Goal: Transaction & Acquisition: Obtain resource

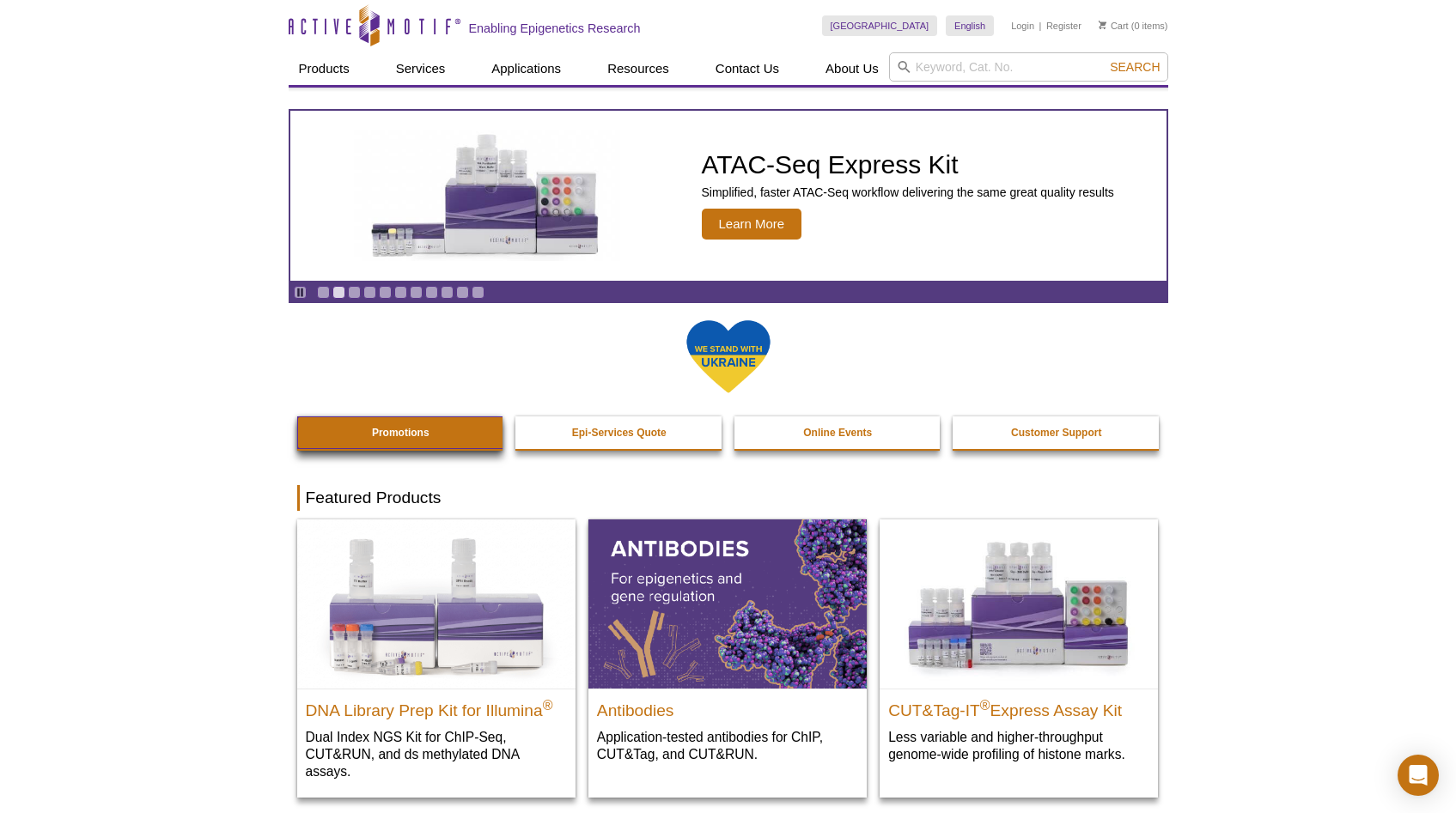
click at [445, 436] on link "Promotions" at bounding box center [401, 433] width 208 height 33
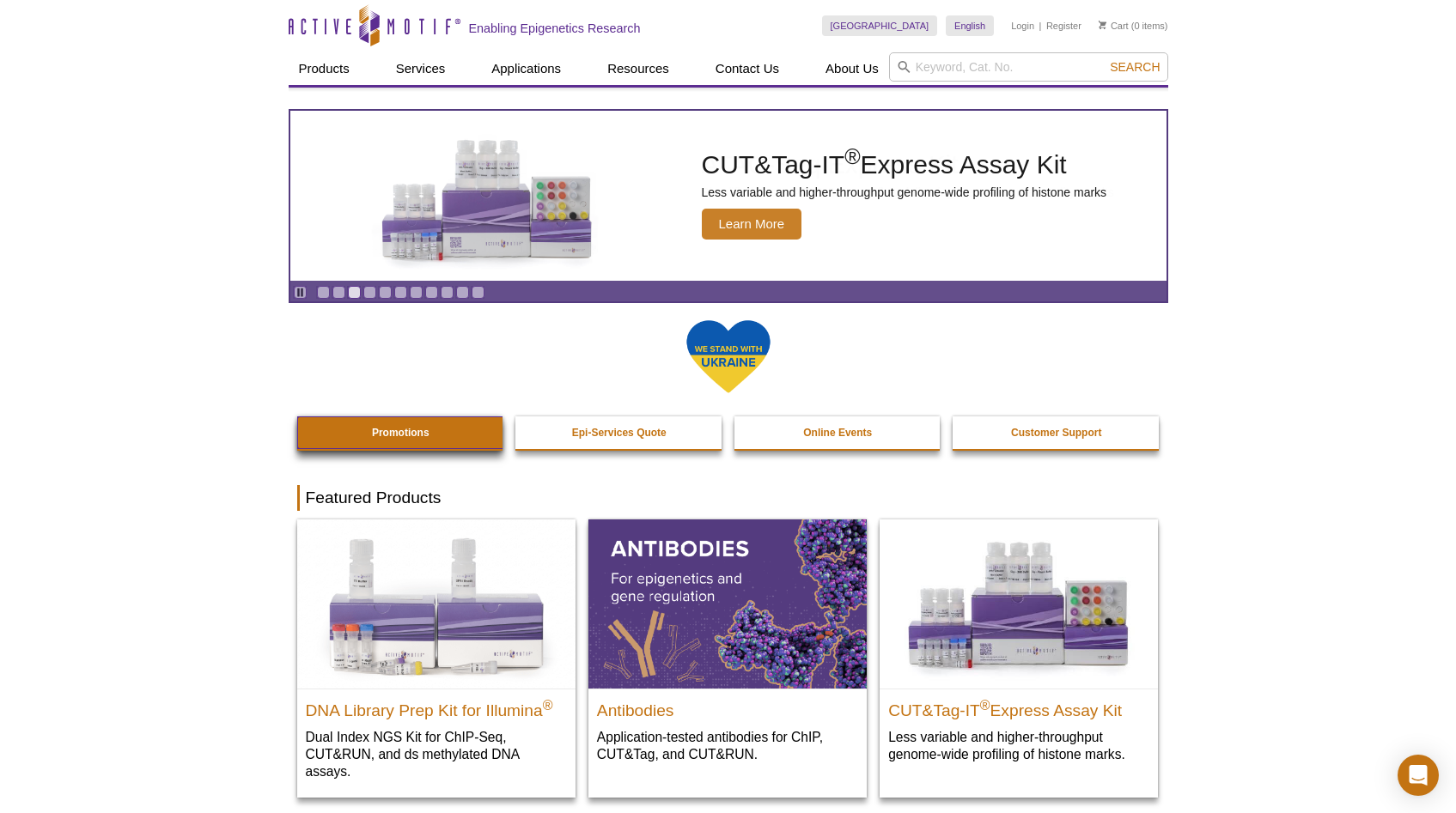
click at [402, 426] on link "Promotions" at bounding box center [401, 433] width 208 height 33
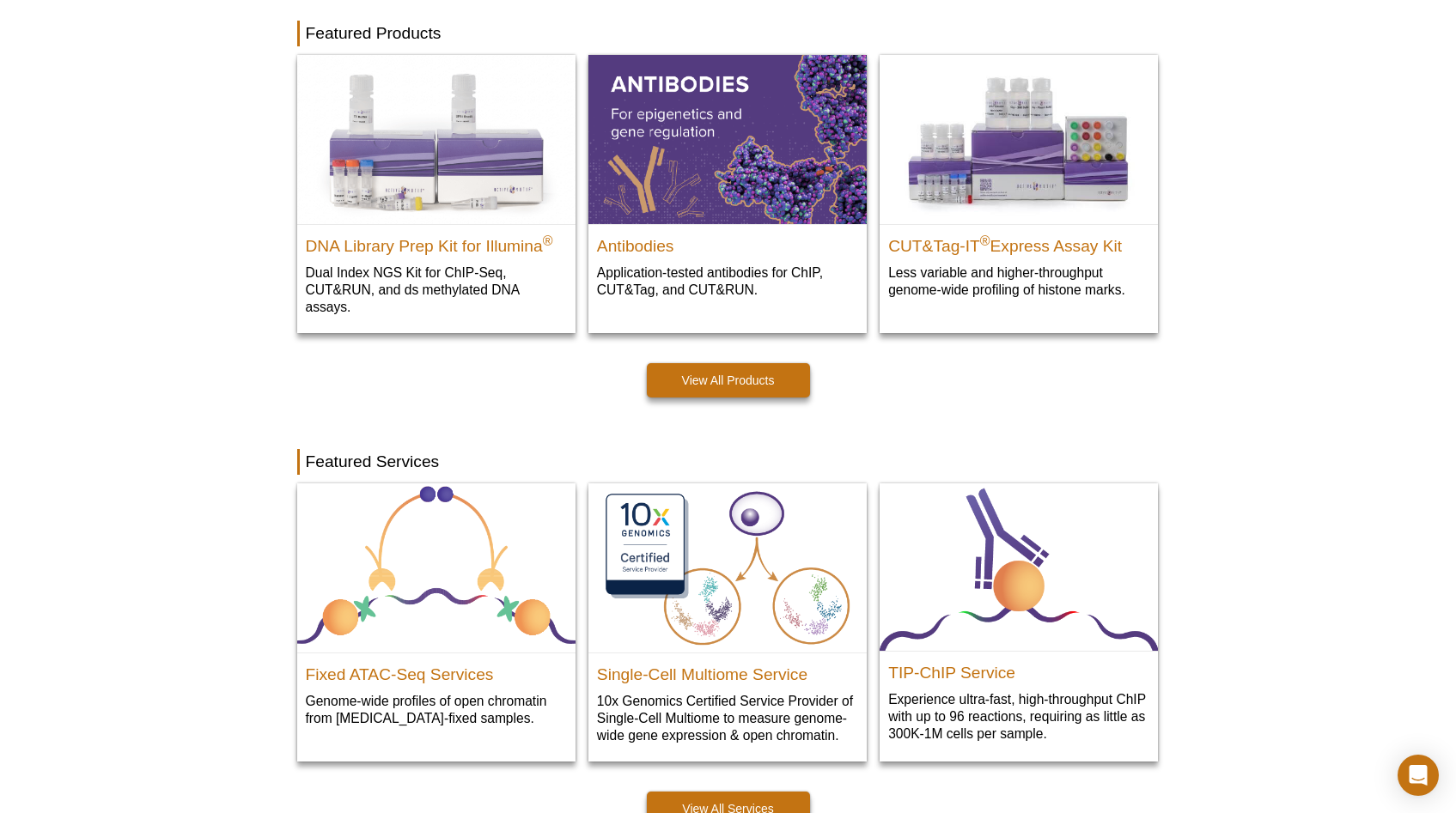
scroll to position [457, 0]
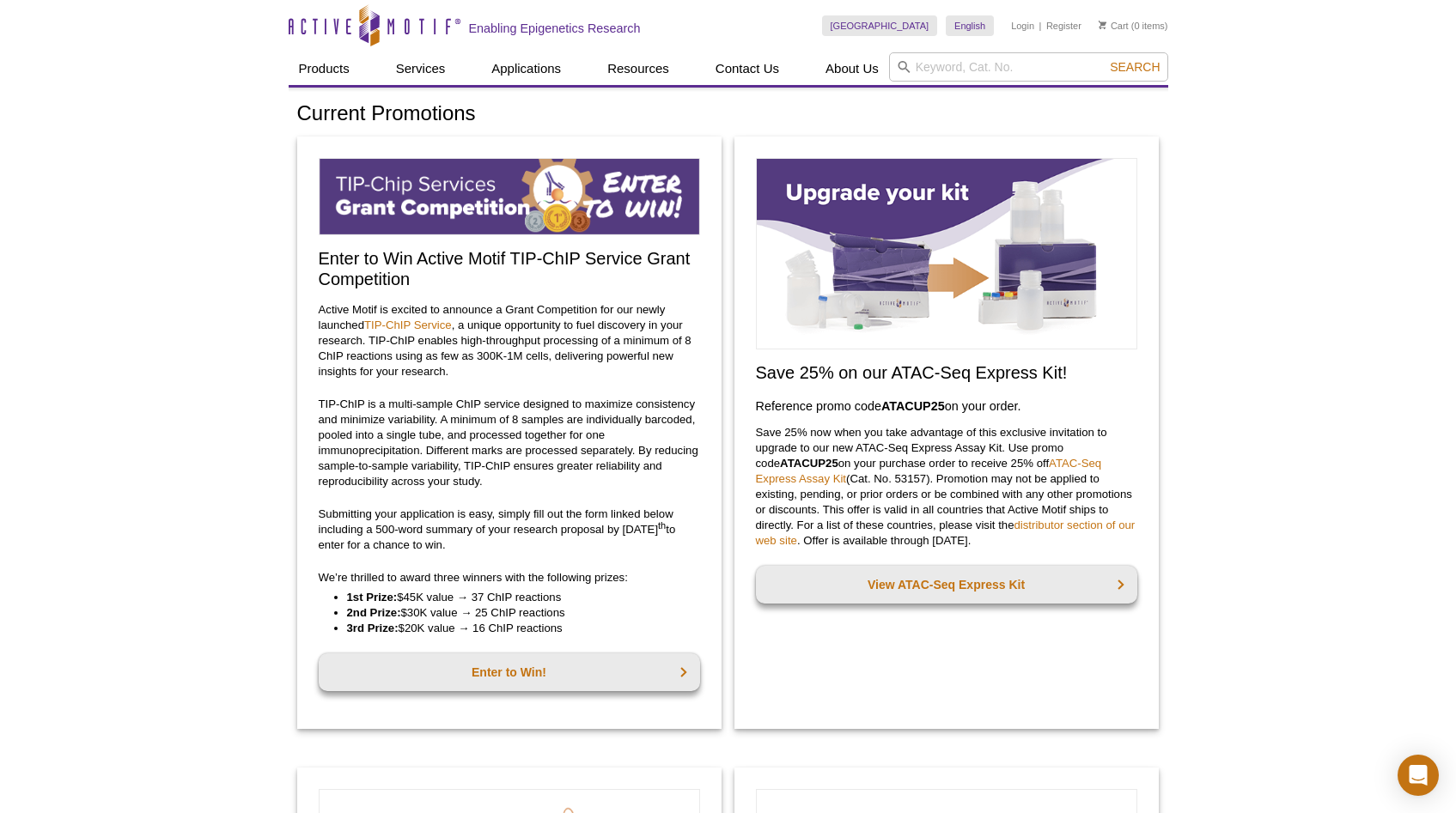
scroll to position [3, 0]
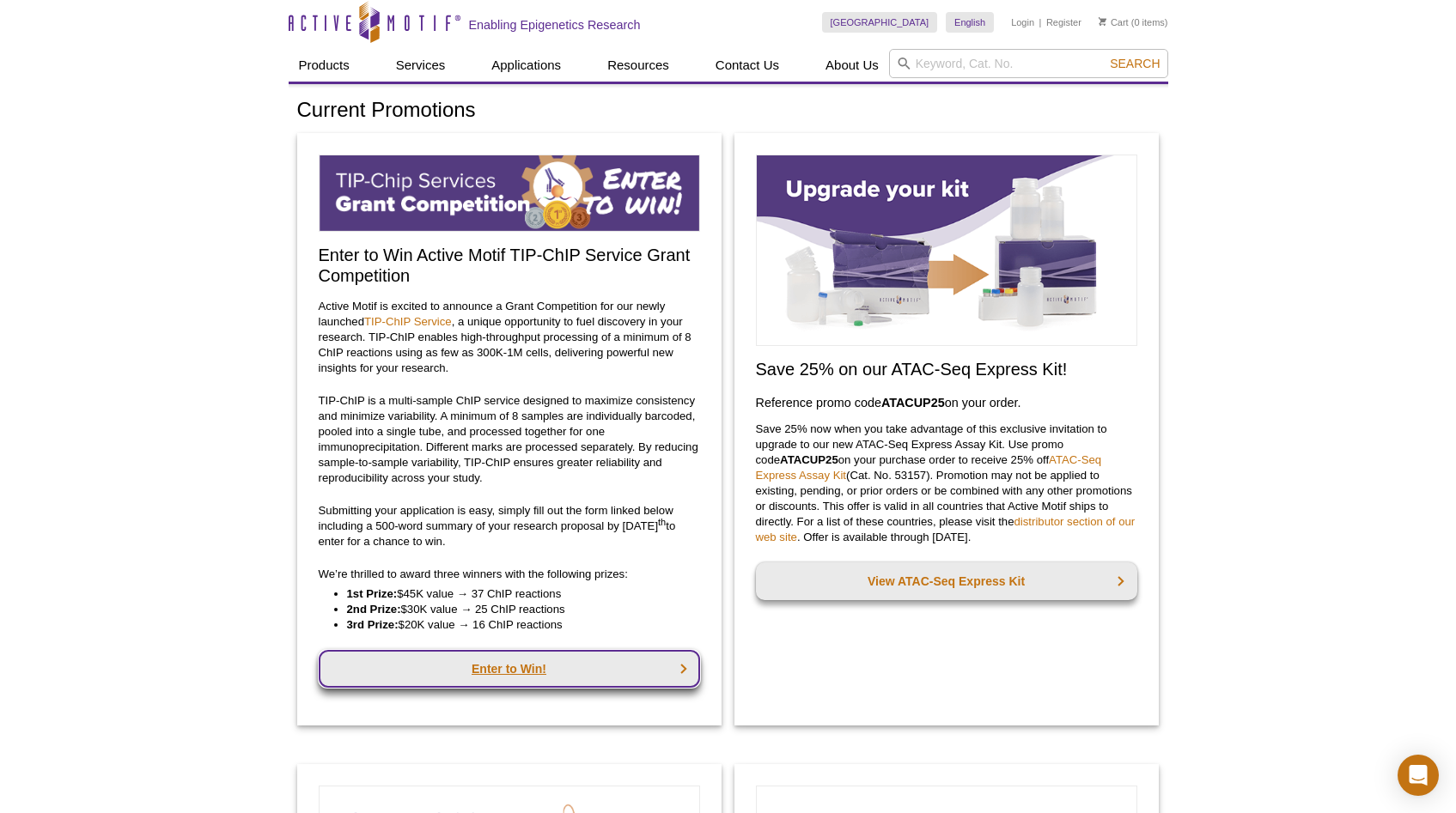
click at [591, 664] on link "Enter to Win!" at bounding box center [509, 669] width 381 height 38
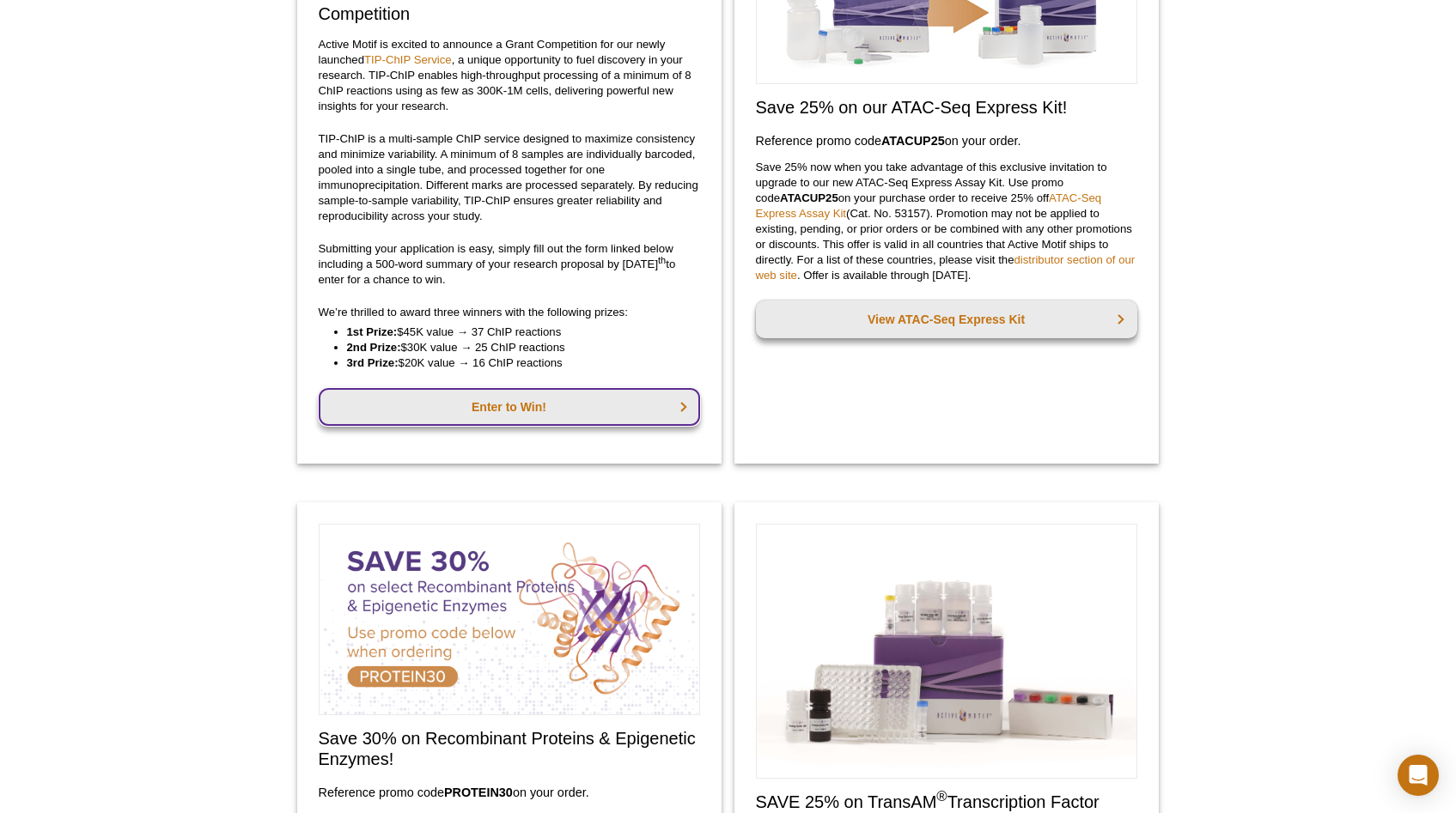
scroll to position [265, 0]
click at [683, 407] on link "Enter to Win!" at bounding box center [509, 408] width 381 height 38
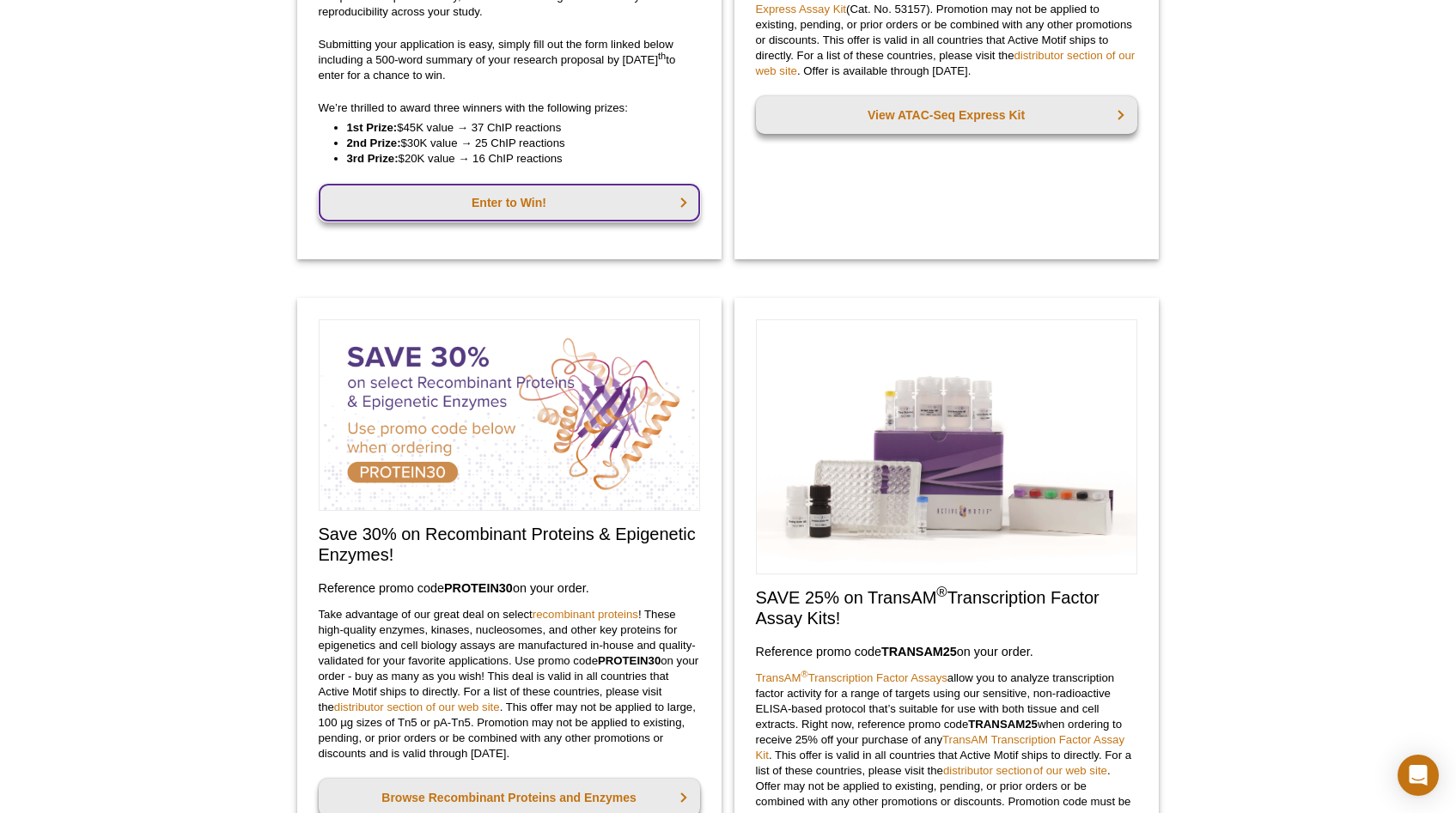
scroll to position [467, 0]
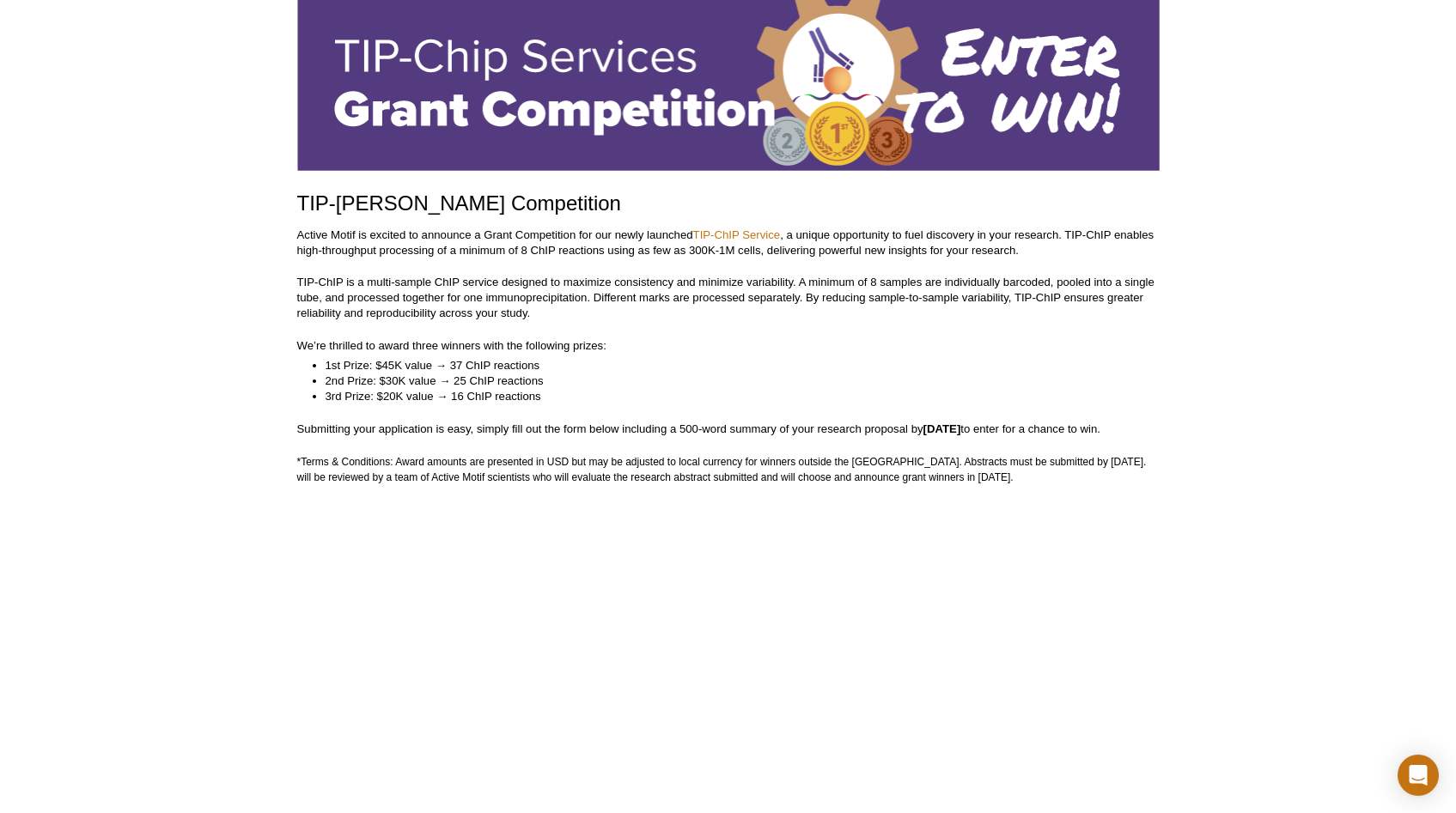
scroll to position [107, 0]
